Goal: Task Accomplishment & Management: Use online tool/utility

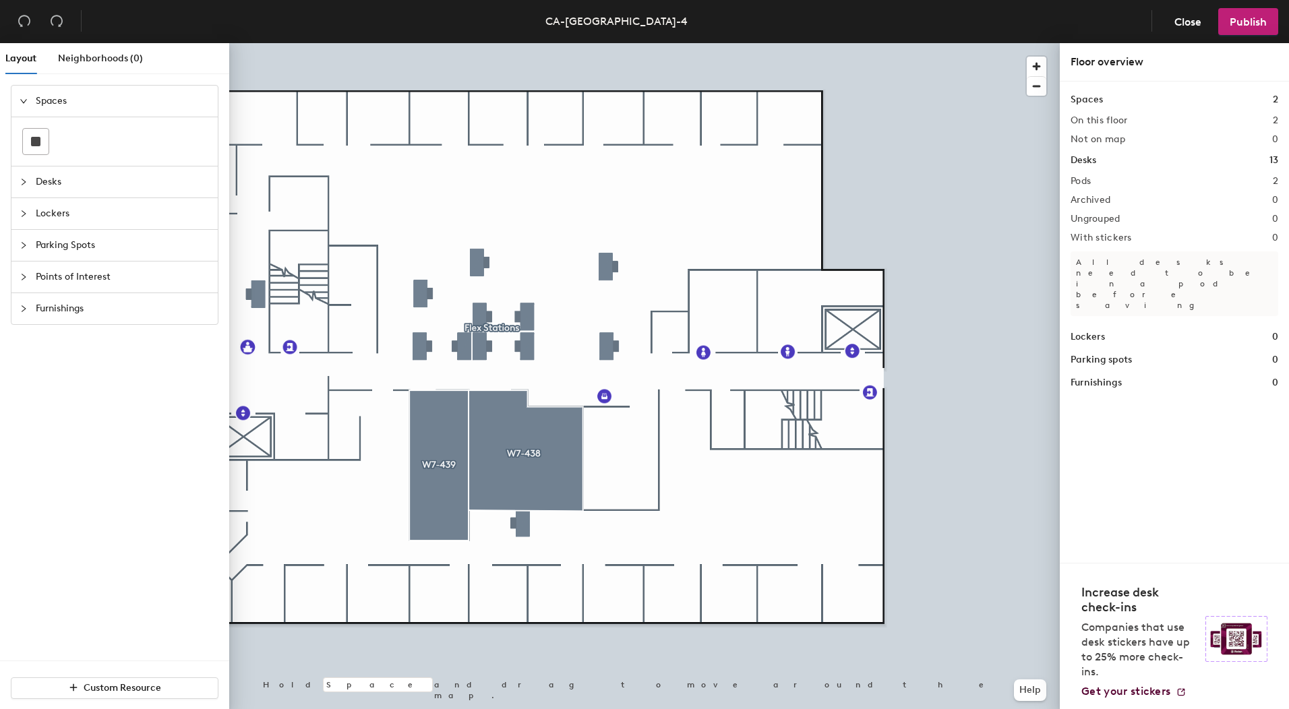
click at [37, 175] on span "Desks" at bounding box center [123, 182] width 174 height 31
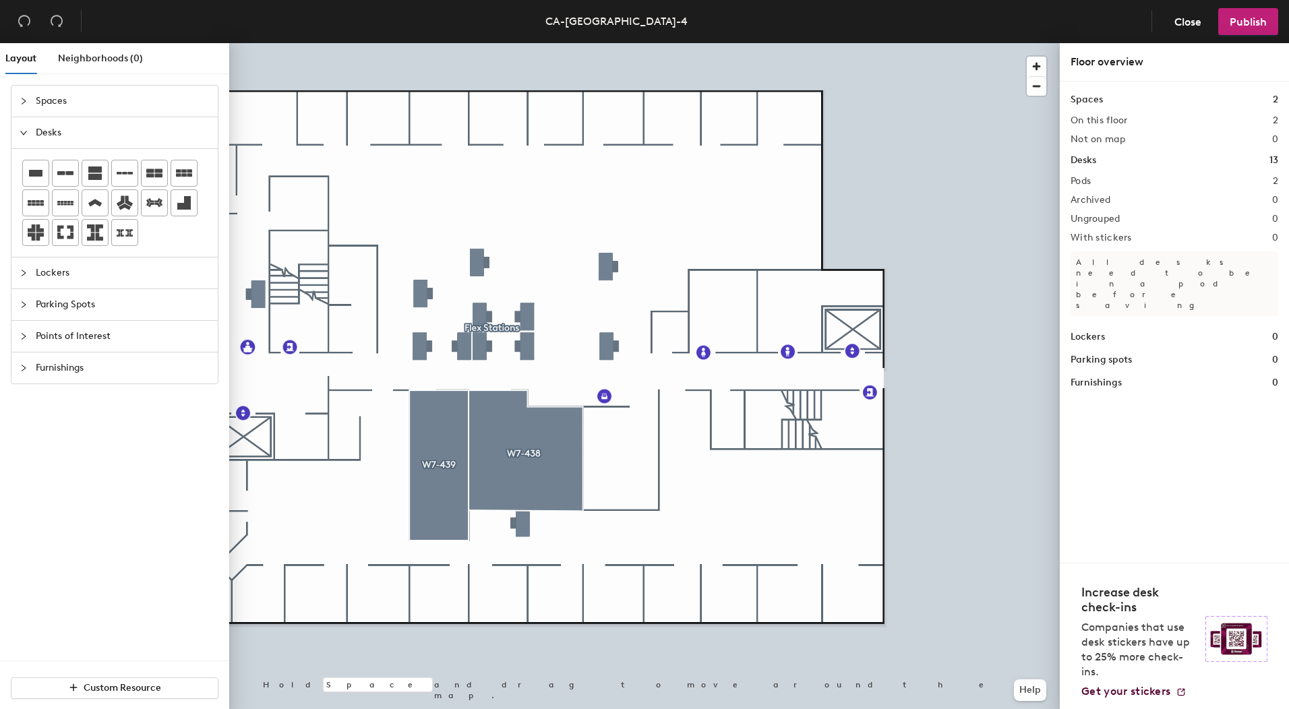
click at [51, 280] on span "Lockers" at bounding box center [123, 273] width 174 height 31
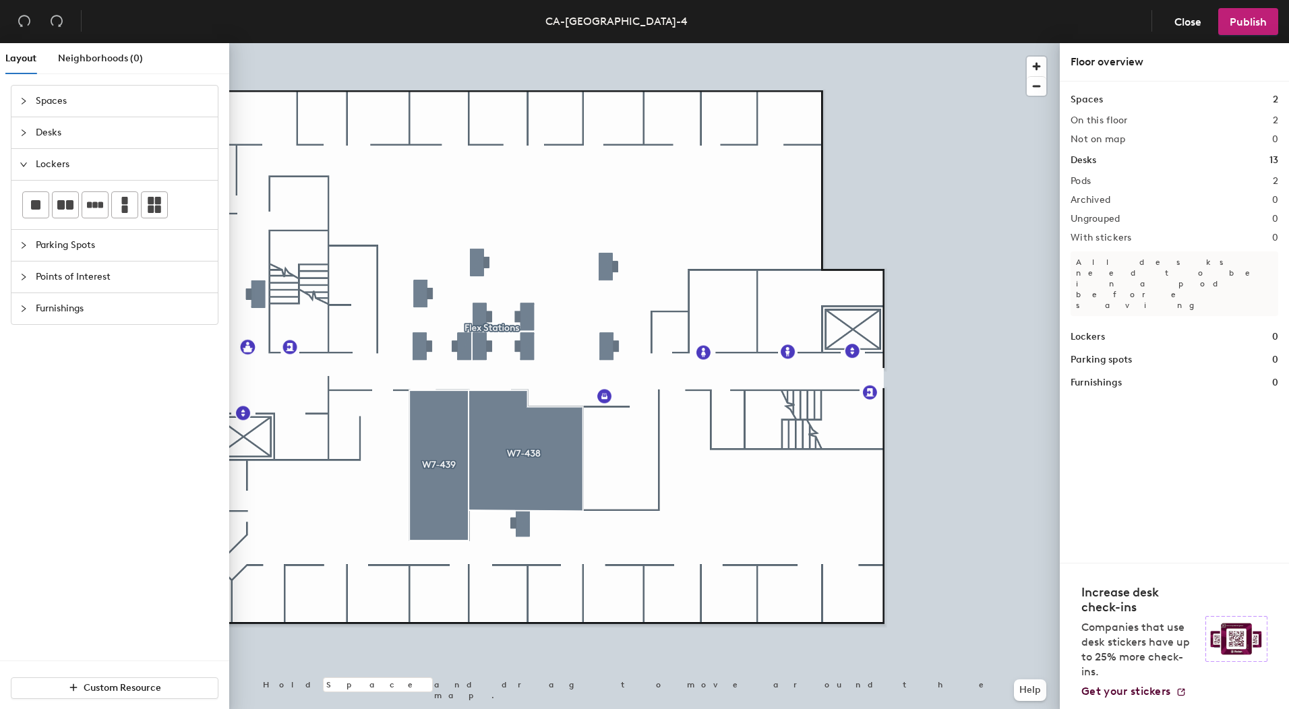
click at [1273, 158] on h1 "13" at bounding box center [1273, 160] width 9 height 15
click at [1182, 22] on span "Close" at bounding box center [1187, 22] width 27 height 13
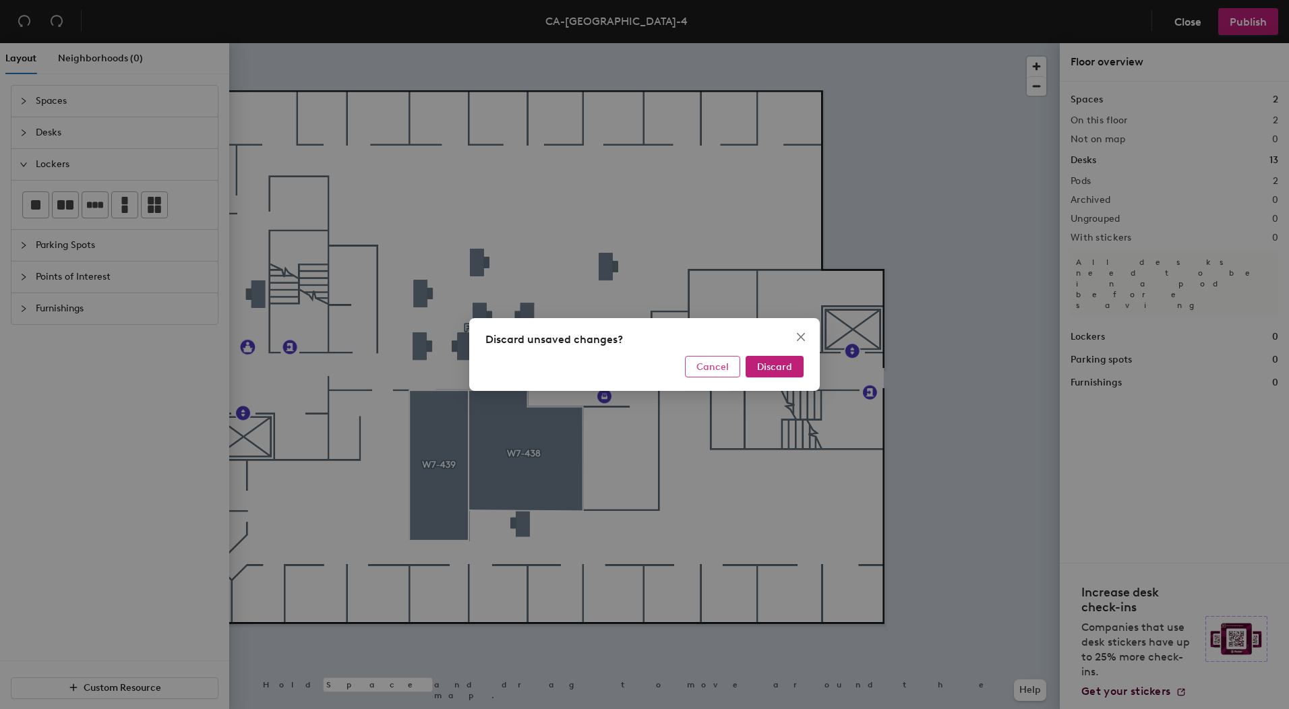
click at [714, 363] on span "Cancel" at bounding box center [712, 366] width 32 height 11
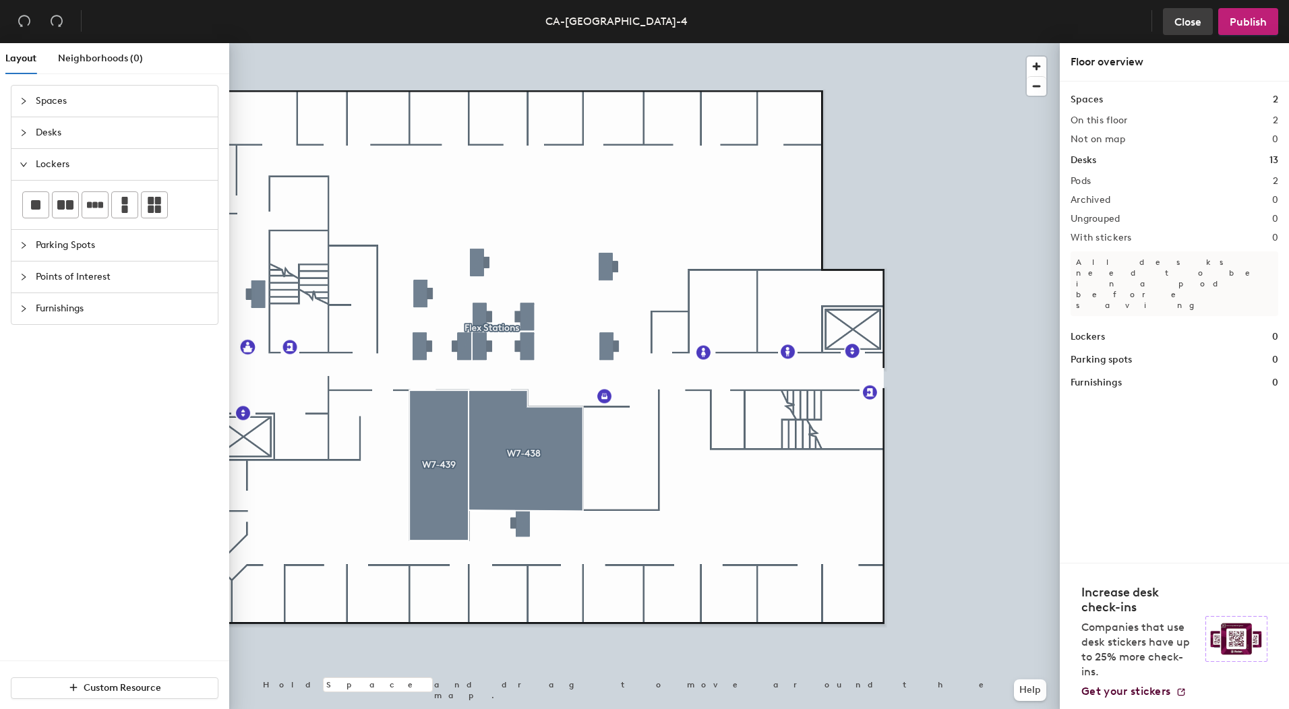
click at [1184, 32] on button "Close" at bounding box center [1188, 21] width 50 height 27
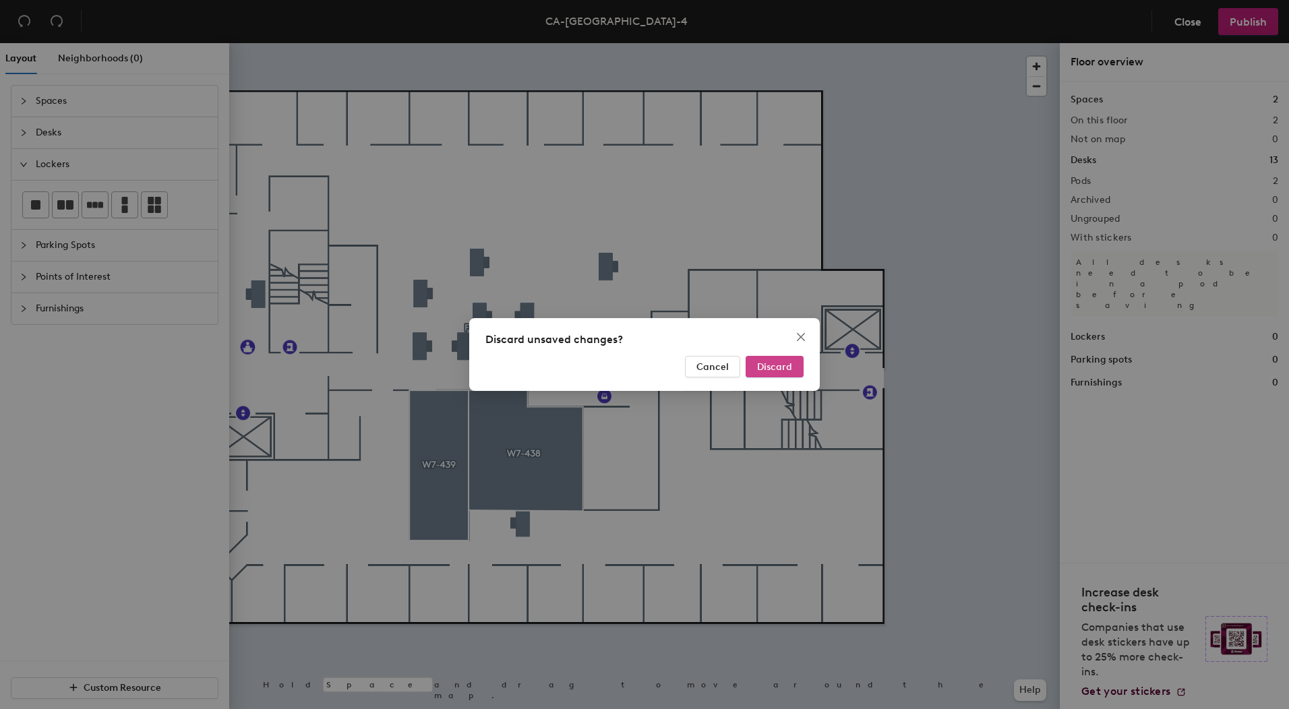
click at [765, 363] on span "Discard" at bounding box center [774, 366] width 35 height 11
